Goal: Information Seeking & Learning: Learn about a topic

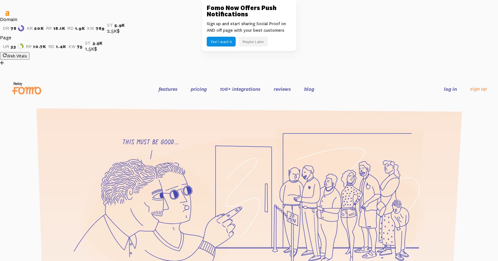
drag, startPoint x: 258, startPoint y: 40, endPoint x: 262, endPoint y: 48, distance: 9.1
click at [258, 40] on button "Maybe Later" at bounding box center [253, 42] width 29 height 10
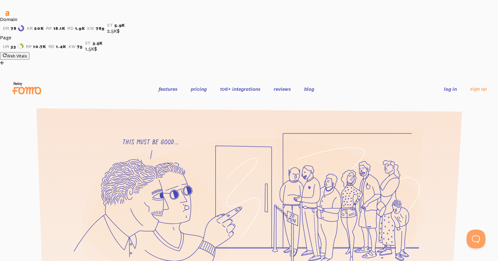
click at [311, 86] on link "blog" at bounding box center [309, 89] width 10 height 6
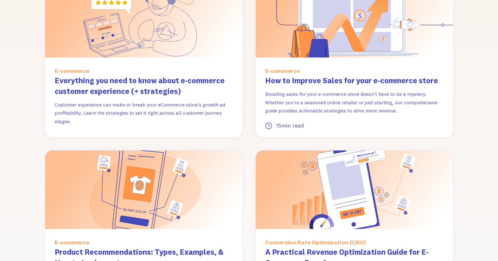
scroll to position [838, 0]
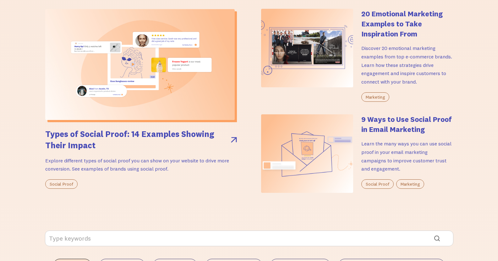
scroll to position [0, 0]
